Goal: Register for event/course

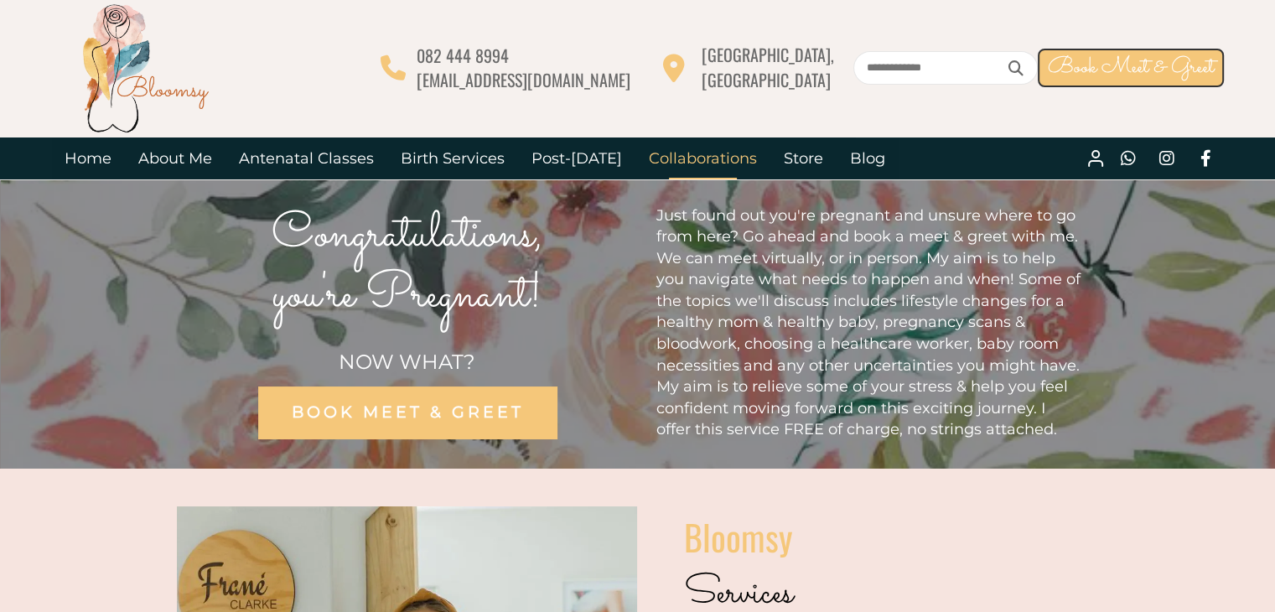
drag, startPoint x: 665, startPoint y: 107, endPoint x: 715, endPoint y: 143, distance: 61.9
click at [718, 143] on div "082 444 8994 info@bloomsy.co.za Moreleta Park, Pretoria East Book Meet & Greet" at bounding box center [637, 89] width 1275 height 179
click at [314, 161] on link "Antenatal Classes" at bounding box center [307, 159] width 162 height 42
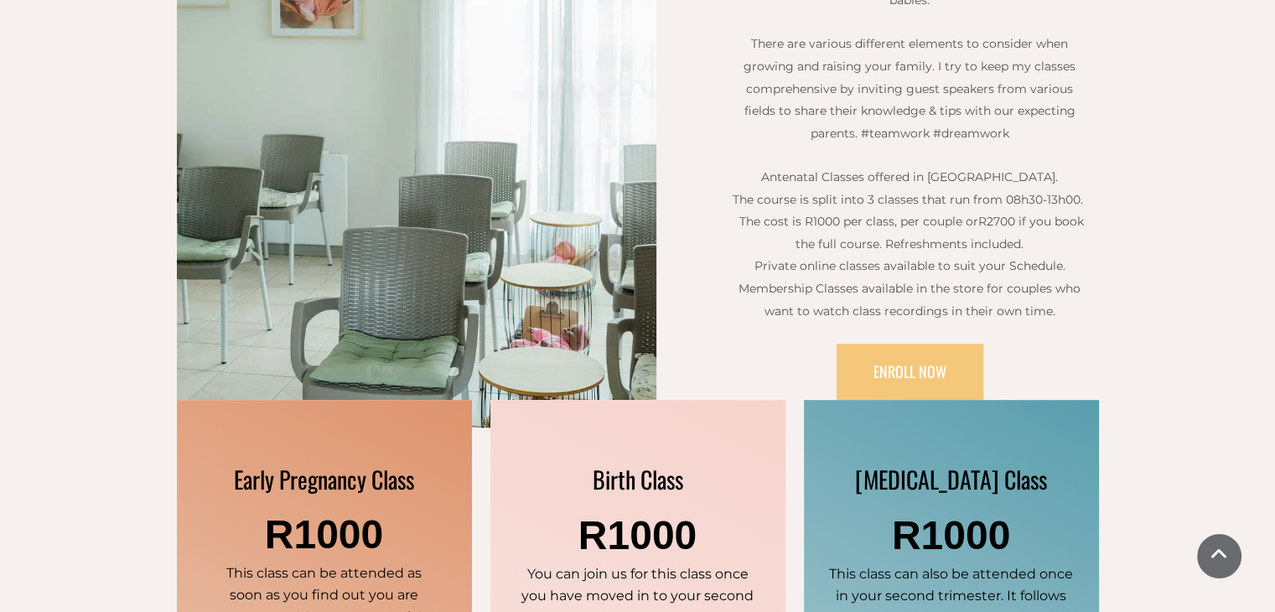
scroll to position [755, 0]
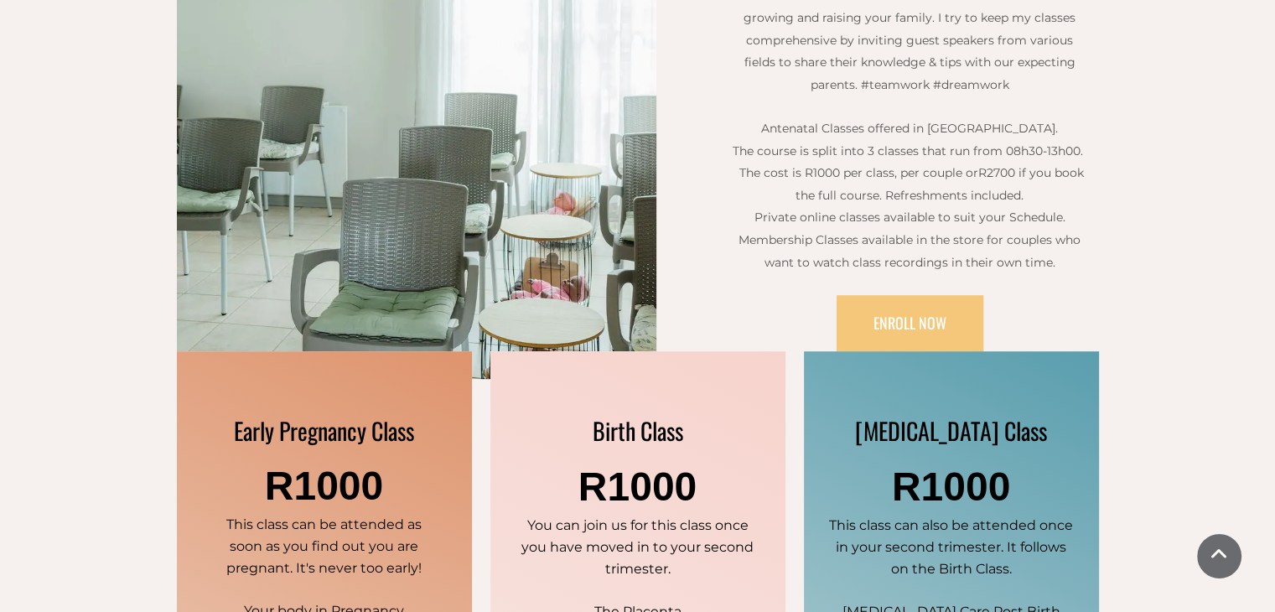
click at [922, 108] on p at bounding box center [909, 107] width 359 height 22
click at [941, 143] on span "The course is split into 3 classes that run from 08h30-13h00. The cost is R1000…" at bounding box center [910, 162] width 354 height 38
click at [973, 172] on span "The course is split into 3 classes that run from 08h30-13h00. The cost is R1000…" at bounding box center [910, 162] width 354 height 38
click at [974, 130] on span "Antenatal Classes offered in [GEOGRAPHIC_DATA]." at bounding box center [909, 128] width 297 height 15
click at [965, 152] on span "The course is split into 3 classes that run from 08h30-13h00. The cost is R1000…" at bounding box center [910, 162] width 354 height 38
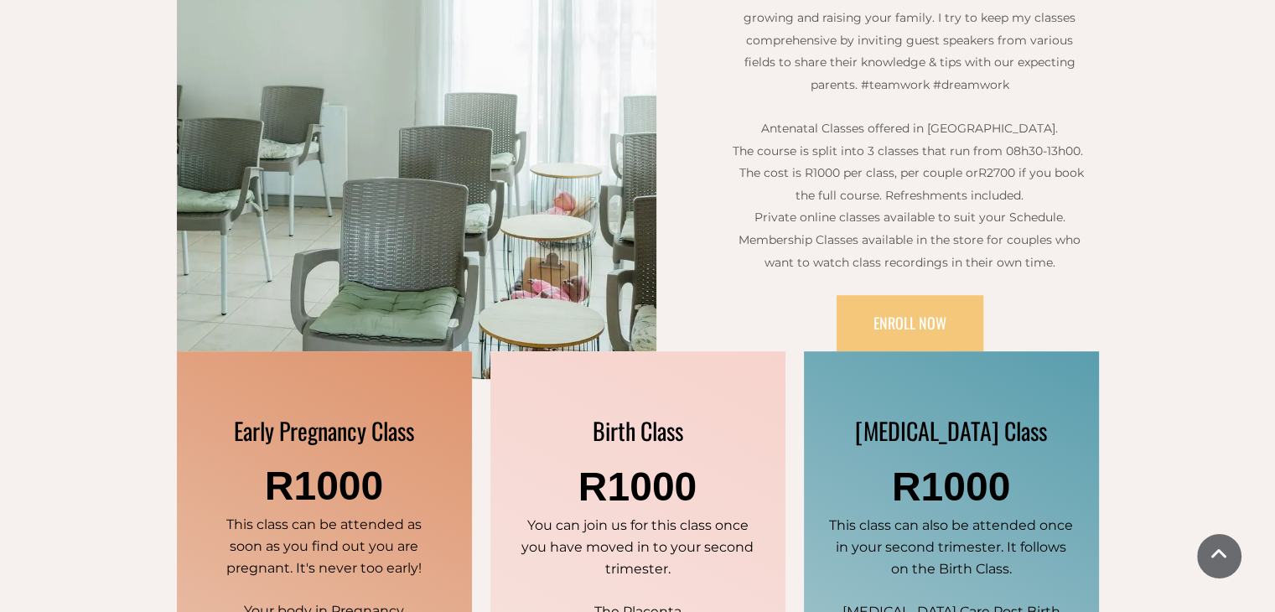
click at [1046, 145] on span "The course is split into 3 classes that run from 08h30-13h00. The cost is R1000…" at bounding box center [910, 162] width 354 height 38
click at [1041, 169] on span "R2700 if you book the full course. Refreshments included." at bounding box center [940, 184] width 288 height 38
click at [963, 162] on span "The course is split into 3 classes that run from 08h30-13h00. The cost is R1000…" at bounding box center [910, 173] width 354 height 60
drag, startPoint x: 826, startPoint y: 165, endPoint x: 1070, endPoint y: 162, distance: 244.0
click at [1070, 162] on span "The course is split into 3 classes that run from 08h30-13h00. The cost is R1000…" at bounding box center [910, 173] width 354 height 60
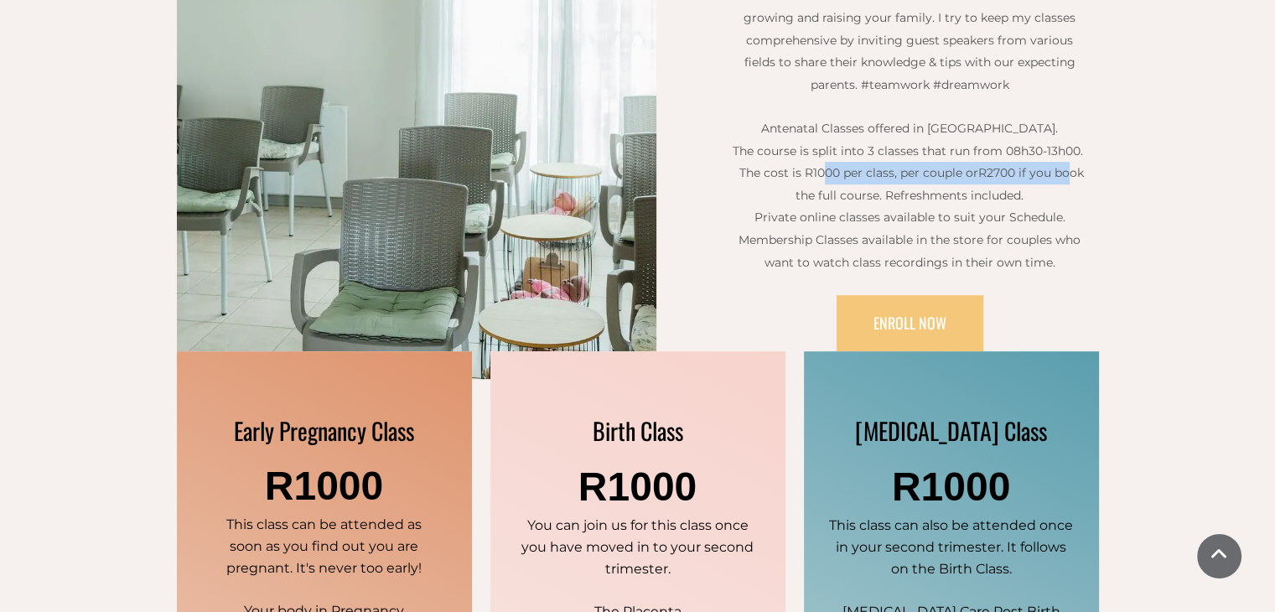
click at [1070, 165] on span "R2700 if you book the full course. Refreshments included." at bounding box center [940, 184] width 288 height 38
click at [986, 169] on span "R2700 if you book the full course. Refreshments included." at bounding box center [940, 184] width 288 height 38
click at [1038, 165] on span "R2700 if you book the full course. Refreshments included." at bounding box center [940, 184] width 288 height 38
click at [1027, 134] on p "Antenatal Classes offered in [GEOGRAPHIC_DATA]." at bounding box center [909, 128] width 359 height 23
click at [1029, 175] on span "R2700 if you book the full course. Refreshments included." at bounding box center [940, 184] width 288 height 38
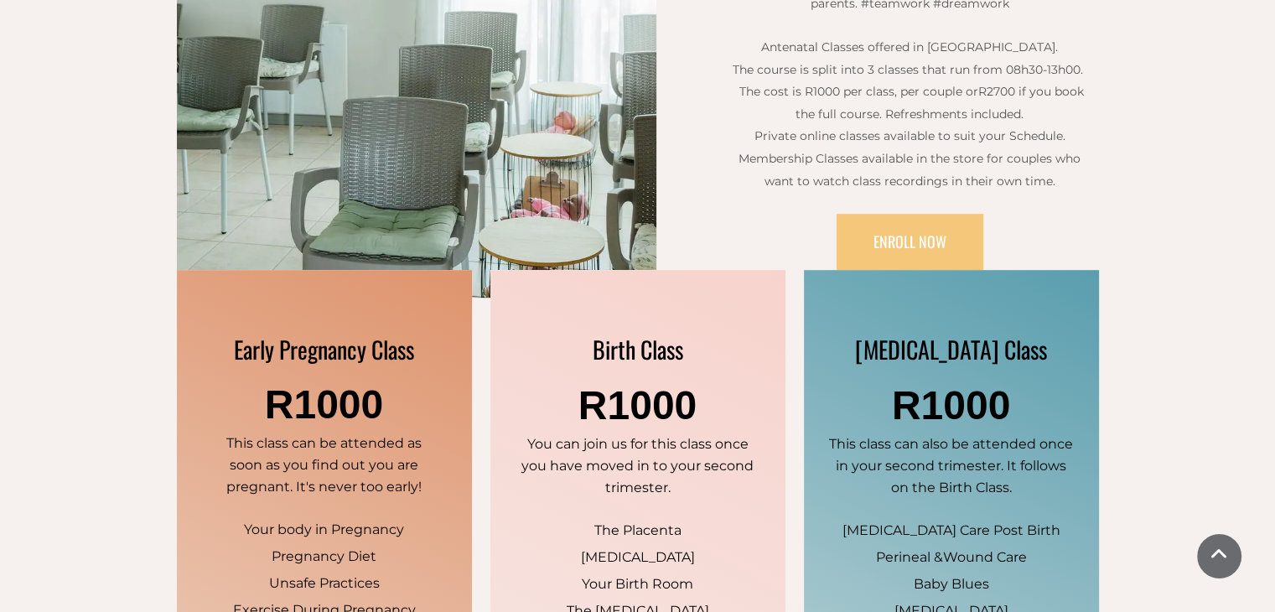
scroll to position [839, 0]
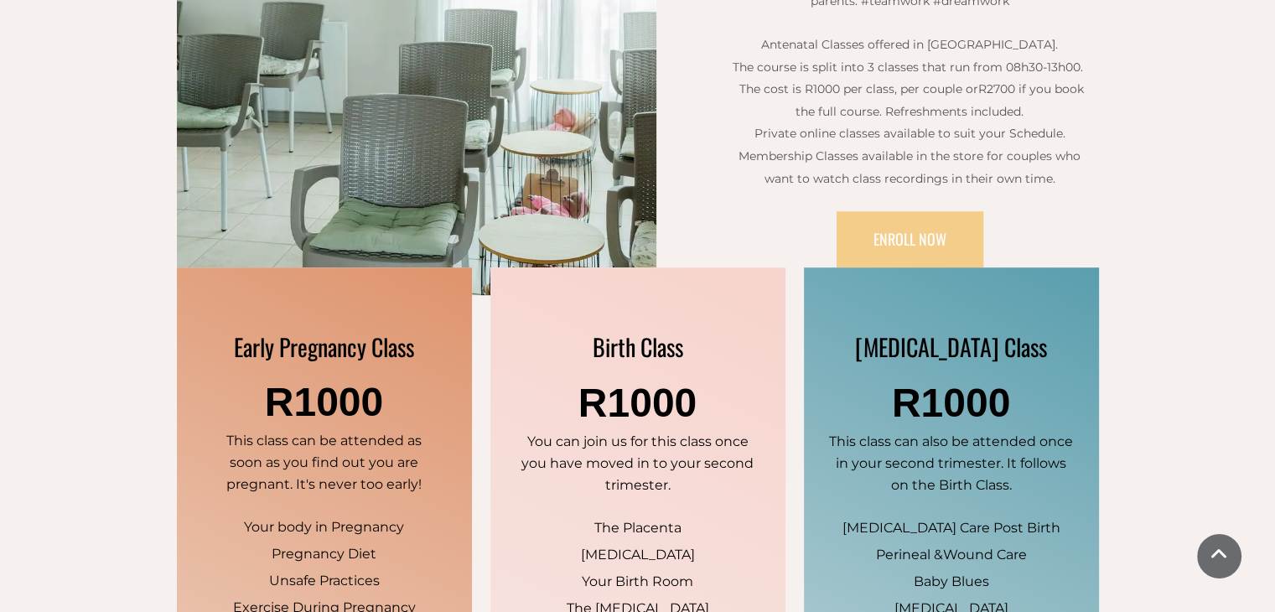
click at [907, 246] on span "ENROLL NOW" at bounding box center [910, 239] width 73 height 22
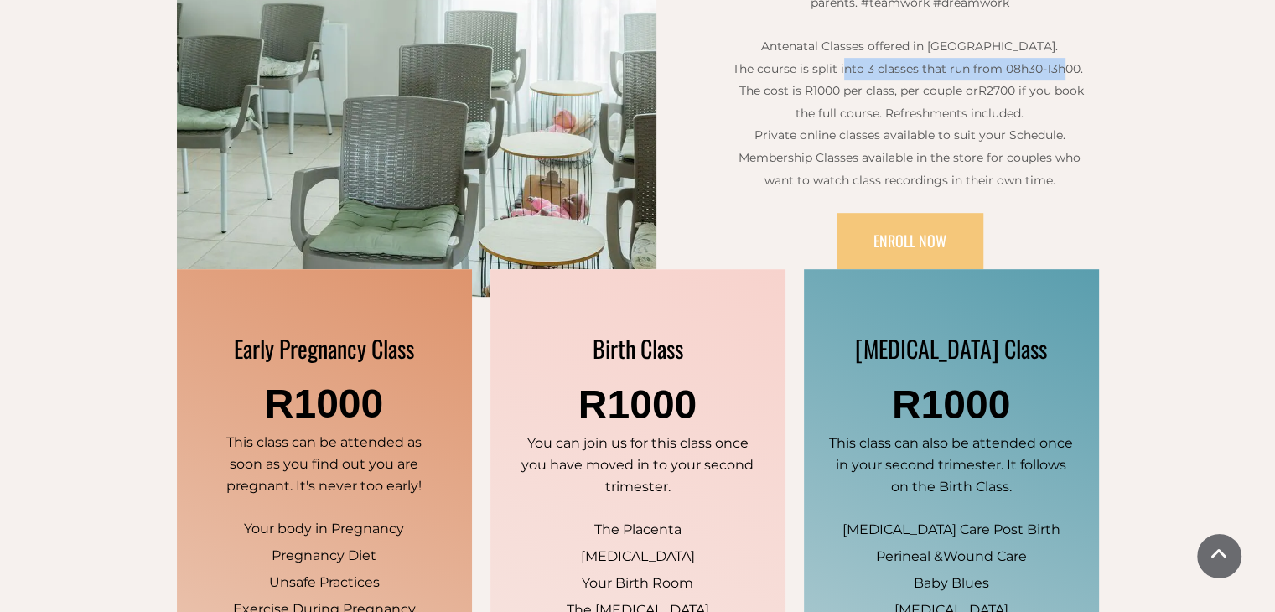
drag, startPoint x: 850, startPoint y: 65, endPoint x: 1066, endPoint y: 65, distance: 215.5
click at [1066, 65] on span "The course is split into 3 classes that run from 08h30-13h00. The cost is R1000…" at bounding box center [910, 80] width 354 height 38
click at [1073, 87] on span "R2700 if you book the full course. Refreshments included." at bounding box center [940, 102] width 288 height 38
click at [994, 114] on span "R2700 if you book the full course. Refreshments included." at bounding box center [940, 102] width 288 height 38
